Goal: Information Seeking & Learning: Learn about a topic

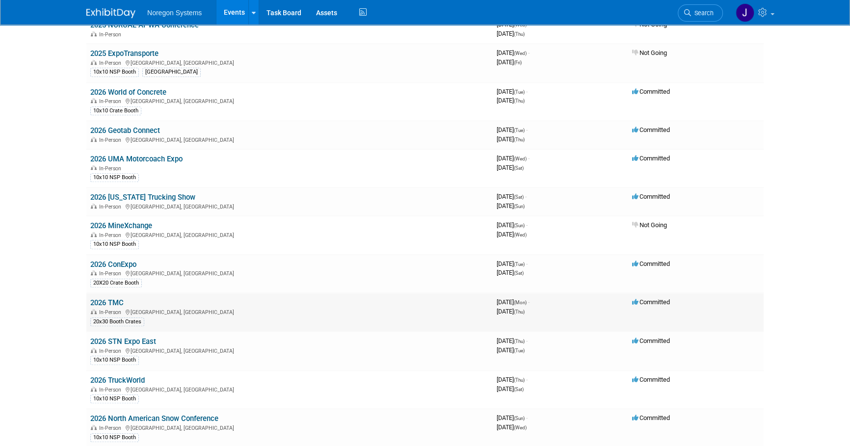
scroll to position [936, 0]
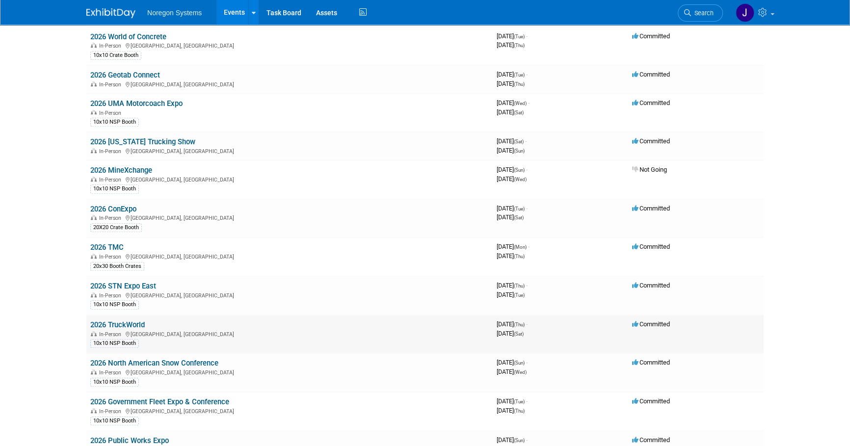
click at [131, 320] on link "2026 TruckWorld" at bounding box center [117, 324] width 54 height 9
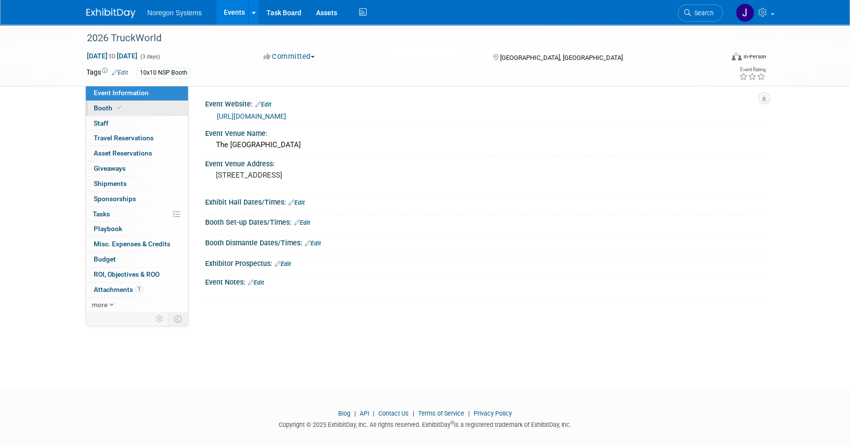
click at [143, 103] on link "Booth" at bounding box center [137, 108] width 102 height 15
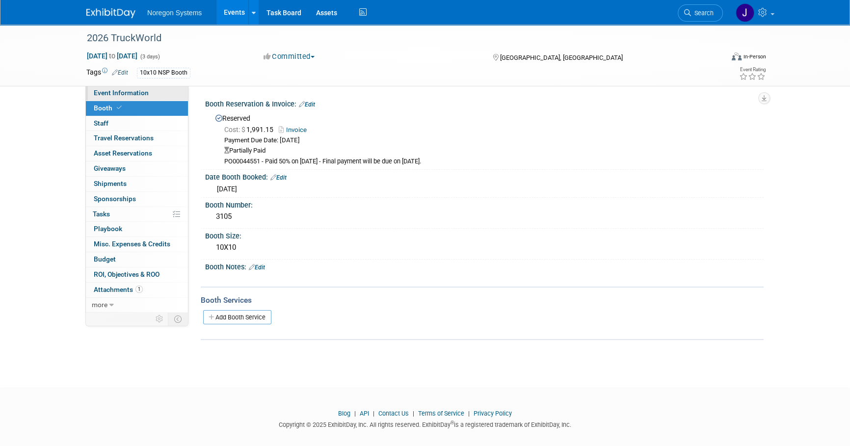
click at [158, 100] on link "Event Information" at bounding box center [137, 93] width 102 height 15
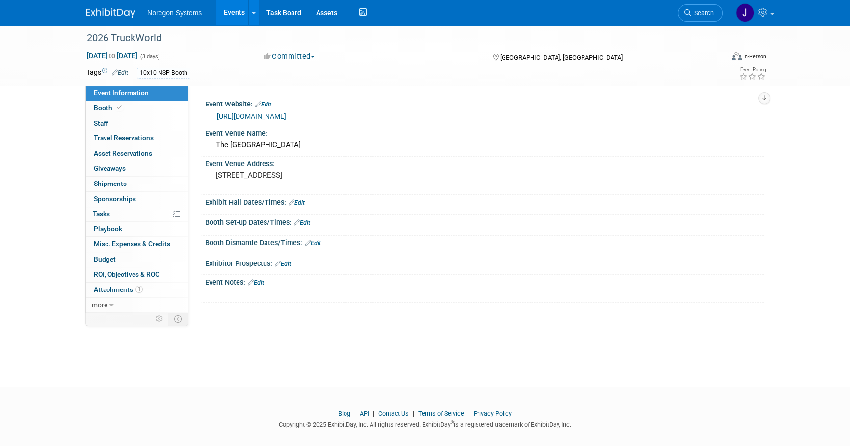
click at [107, 14] on img at bounding box center [110, 13] width 49 height 10
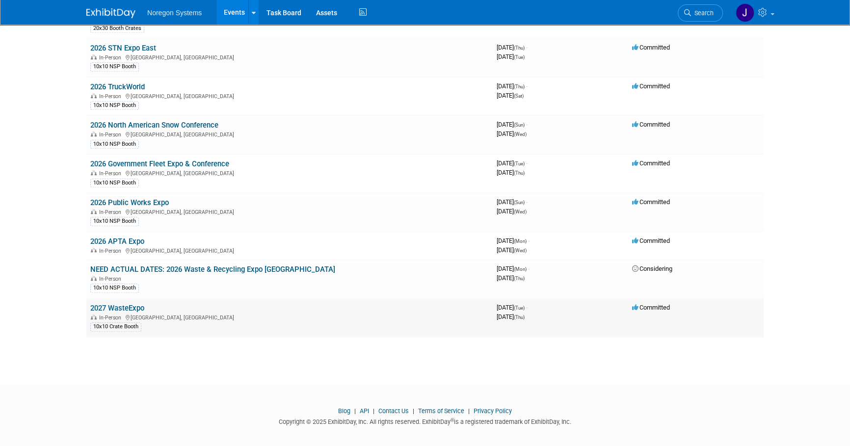
click at [137, 304] on link "2027 WasteExpo" at bounding box center [117, 308] width 54 height 9
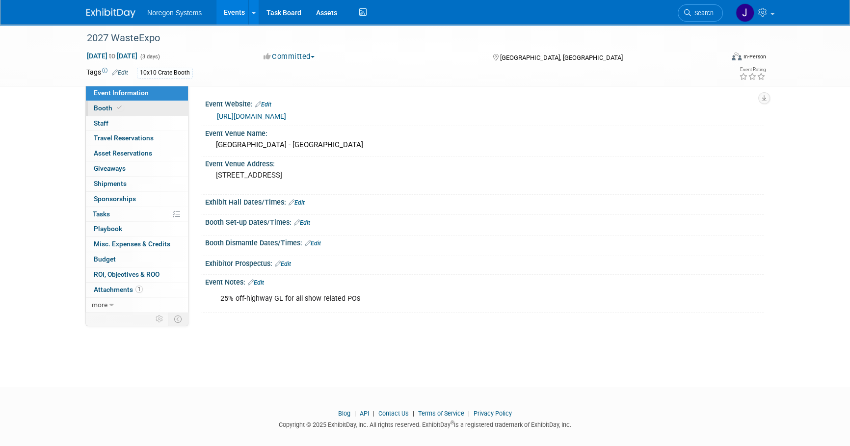
click at [143, 103] on link "Booth" at bounding box center [137, 108] width 102 height 15
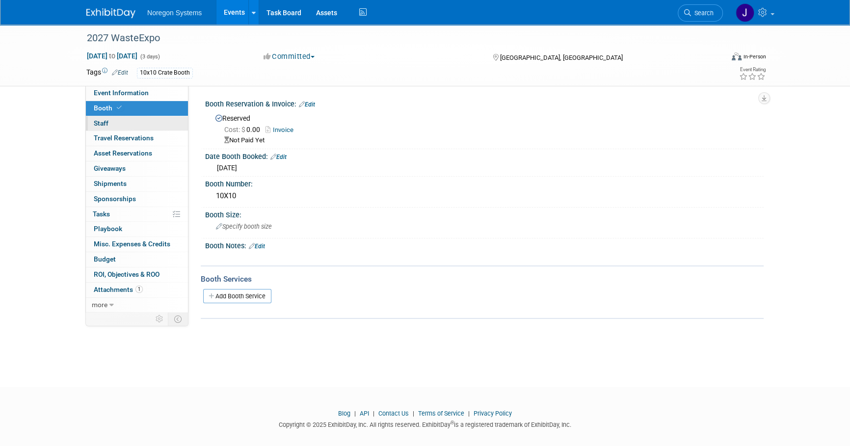
click at [117, 126] on link "0 Staff 0" at bounding box center [137, 123] width 102 height 15
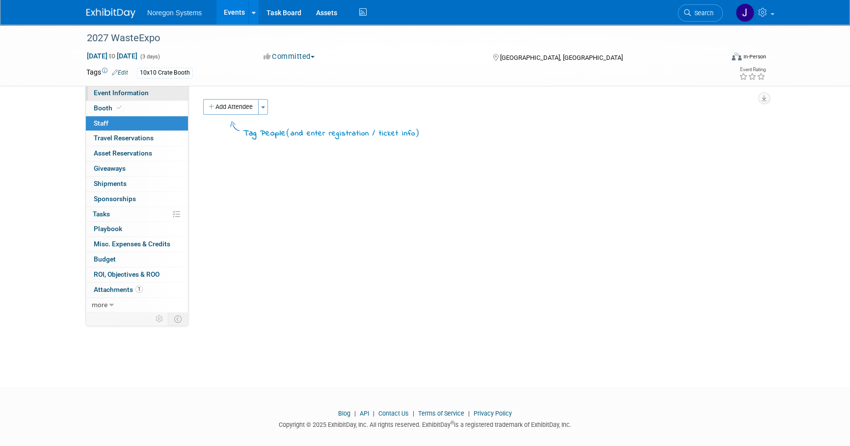
click at [132, 90] on span "Event Information" at bounding box center [121, 93] width 55 height 8
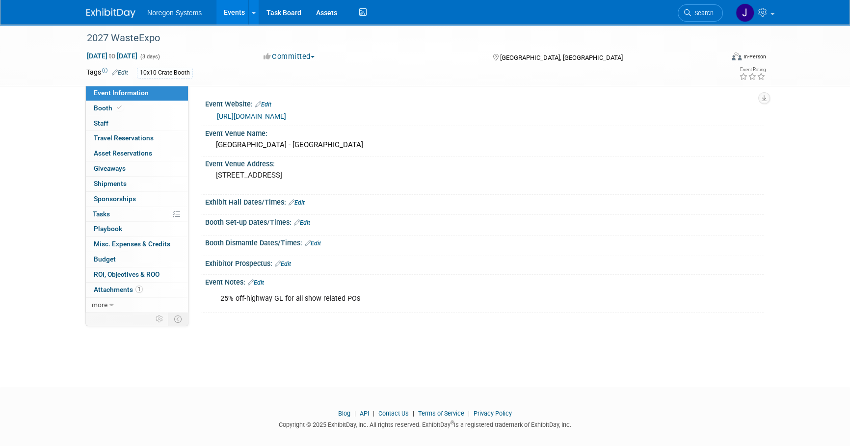
click at [116, 14] on img at bounding box center [110, 13] width 49 height 10
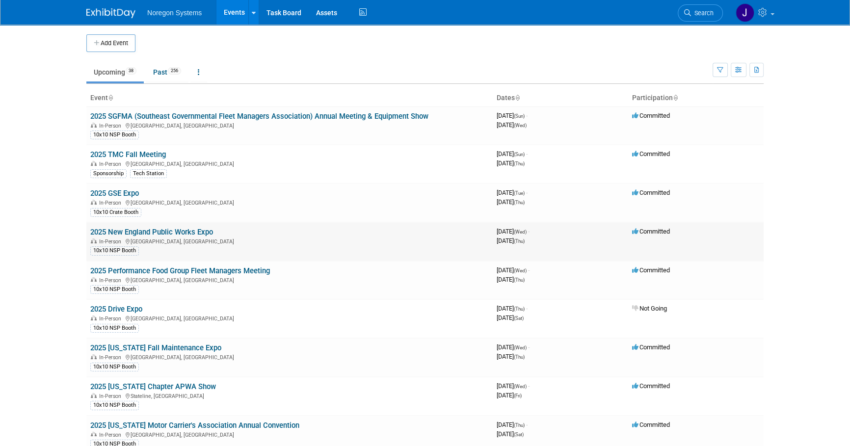
click at [130, 231] on link "2025 New England Public Works Expo" at bounding box center [151, 232] width 123 height 9
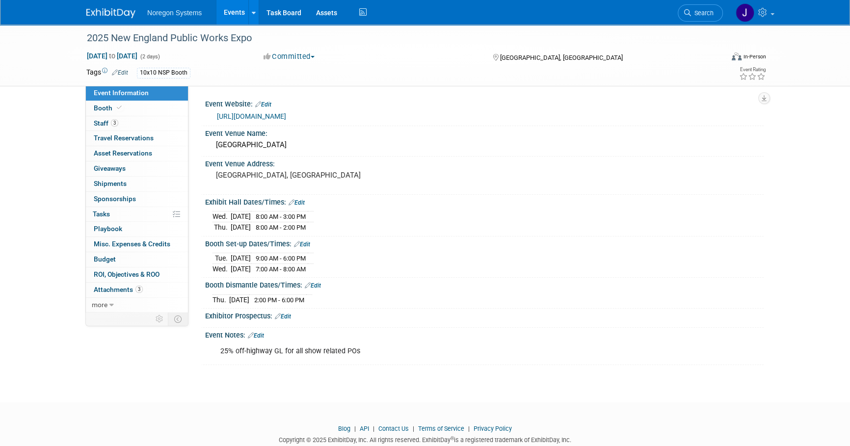
click at [107, 12] on img at bounding box center [110, 13] width 49 height 10
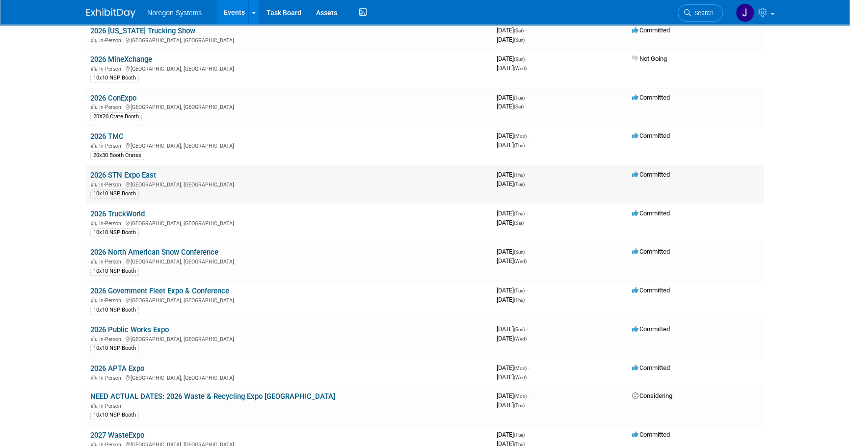
scroll to position [1040, 0]
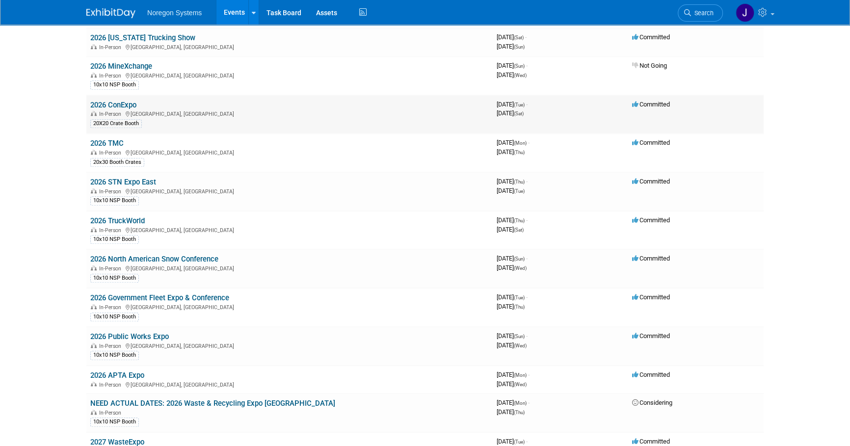
click at [124, 101] on link "2026 ConExpo" at bounding box center [113, 105] width 46 height 9
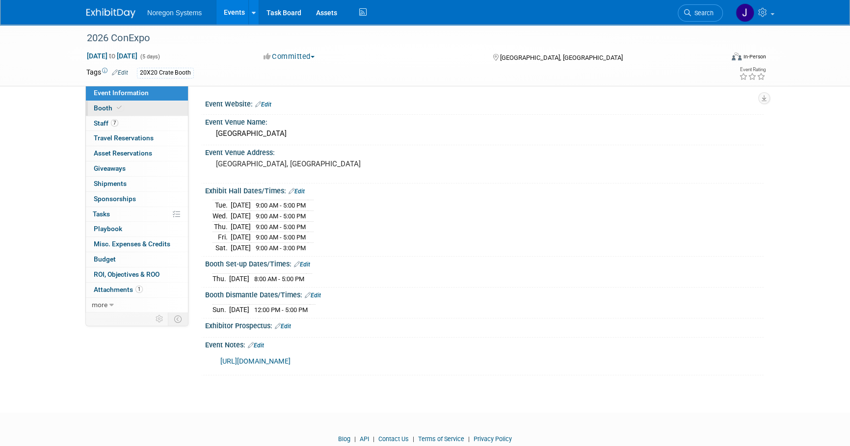
click at [148, 103] on link "Booth" at bounding box center [137, 108] width 102 height 15
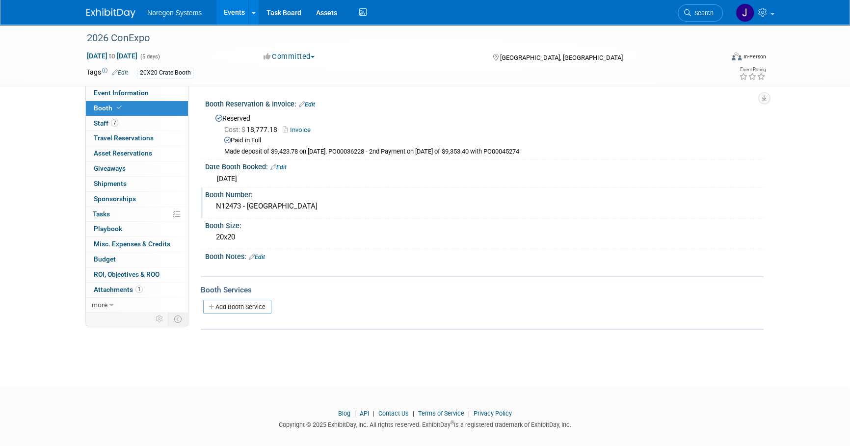
drag, startPoint x: 214, startPoint y: 206, endPoint x: 241, endPoint y: 203, distance: 27.1
click at [241, 203] on div "N12473 - North Hall" at bounding box center [484, 206] width 544 height 15
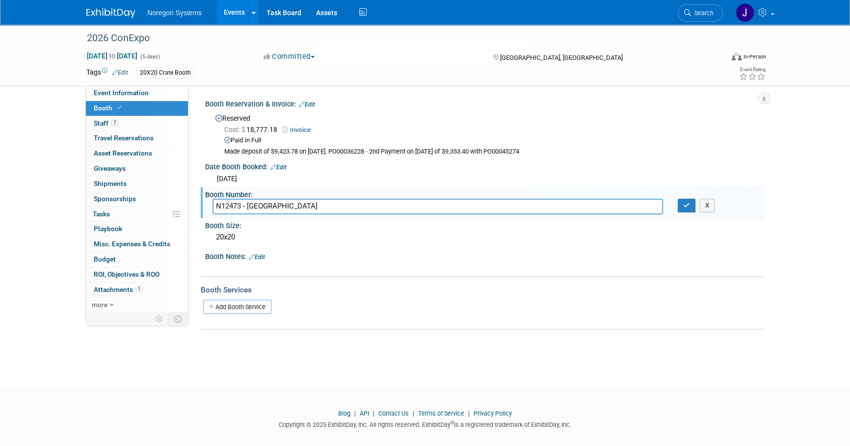
click at [233, 197] on div "Booth Number:" at bounding box center [484, 193] width 558 height 12
drag, startPoint x: 241, startPoint y: 203, endPoint x: 200, endPoint y: 204, distance: 41.2
click at [200, 204] on div "Event Website: Edit Event Venue Name: North Hall Event Venue Address: Las Vegas…" at bounding box center [475, 199] width 575 height 226
click at [683, 206] on icon "button" at bounding box center [686, 205] width 7 height 6
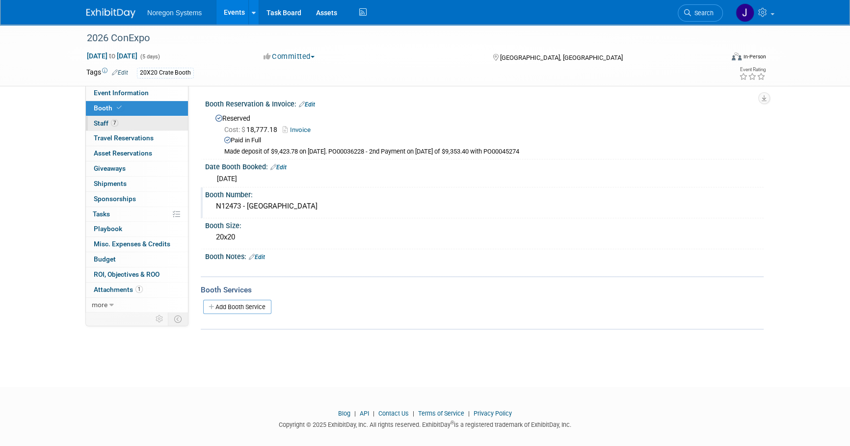
click at [147, 122] on link "7 Staff 7" at bounding box center [137, 123] width 102 height 15
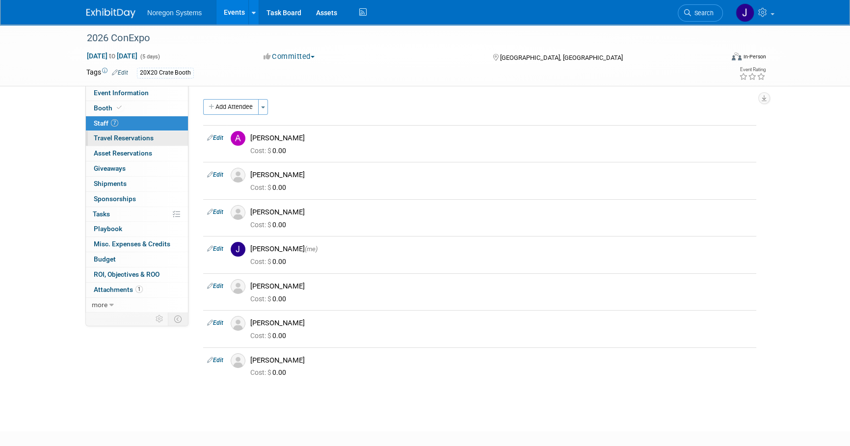
click at [132, 141] on span "Travel Reservations 0" at bounding box center [124, 138] width 60 height 8
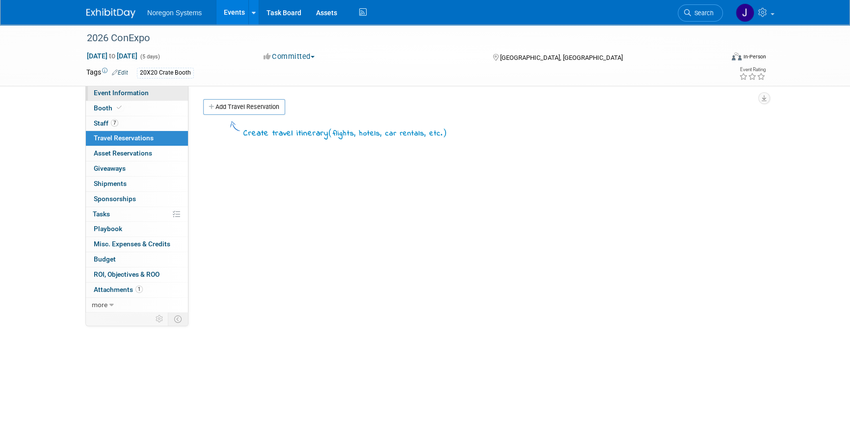
click at [149, 93] on link "Event Information" at bounding box center [137, 93] width 102 height 15
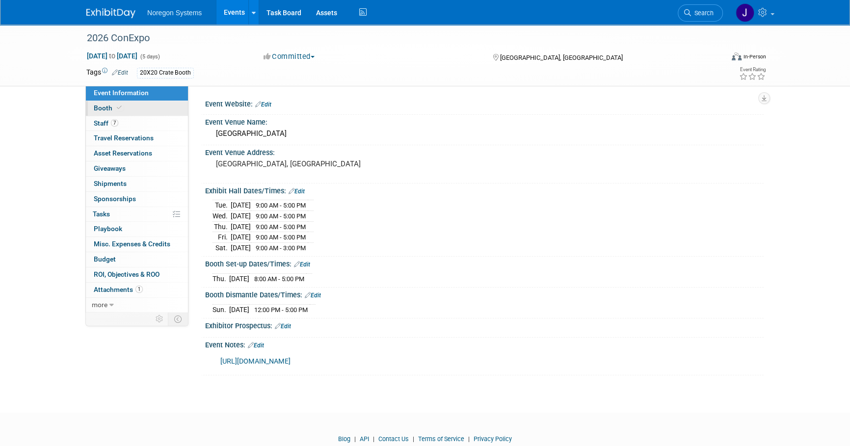
click at [177, 106] on link "Booth" at bounding box center [137, 108] width 102 height 15
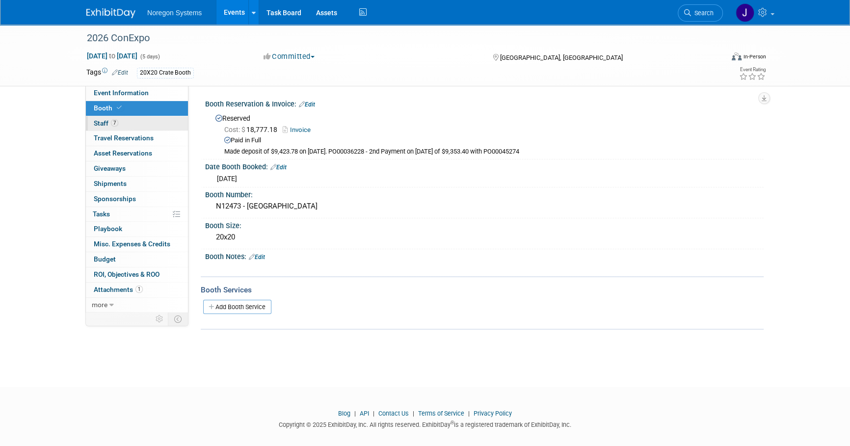
click at [145, 124] on link "7 Staff 7" at bounding box center [137, 123] width 102 height 15
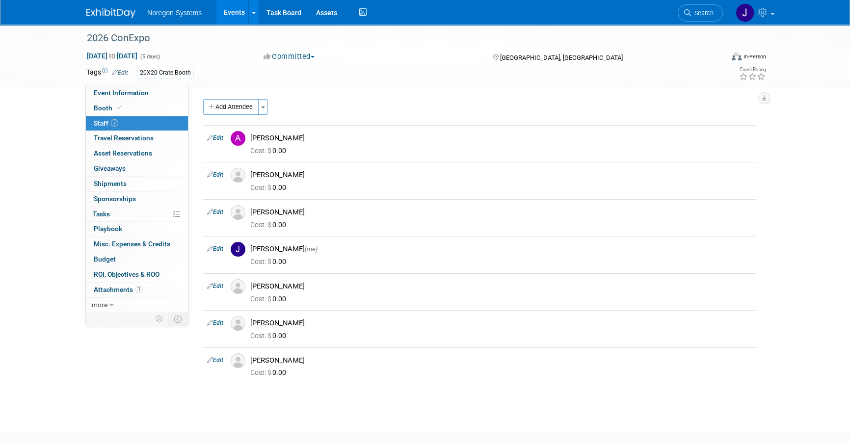
click at [259, 398] on div "2026 ConExpo Mar 3, 2026 to Mar 7, 2026 (5 days) Mar 3, 2026 to Mar 7, 2026 Com…" at bounding box center [425, 219] width 850 height 389
